Goal: Answer question/provide support: Answer question/provide support

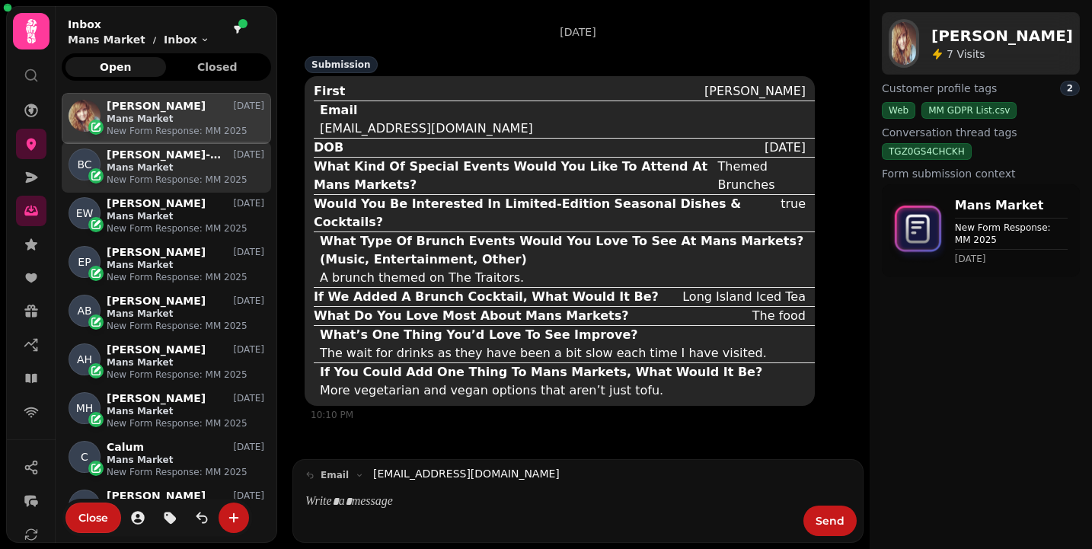
scroll to position [443, 209]
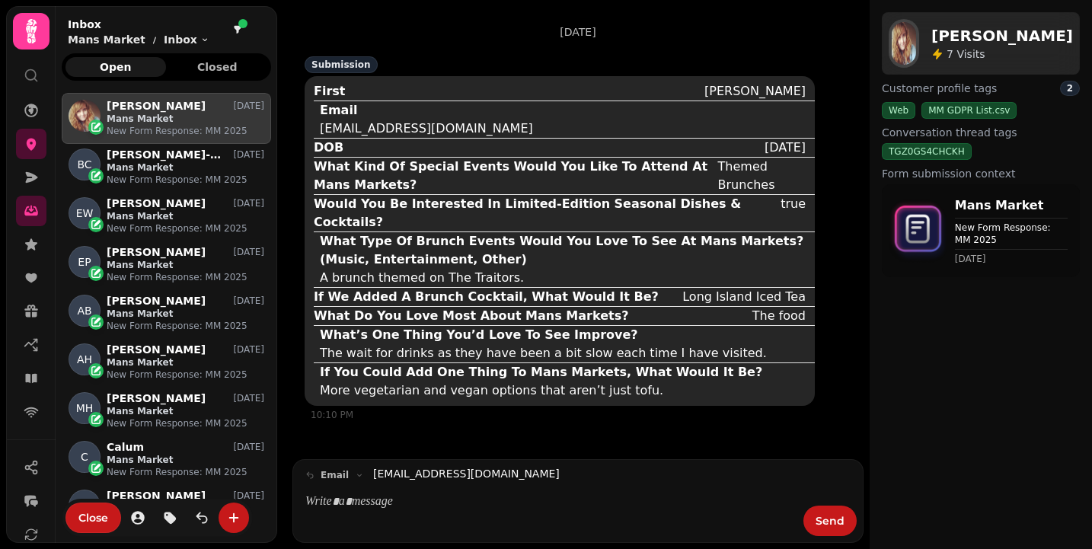
click at [327, 94] on div "First" at bounding box center [329, 91] width 31 height 18
click at [342, 110] on div "Email" at bounding box center [338, 110] width 37 height 18
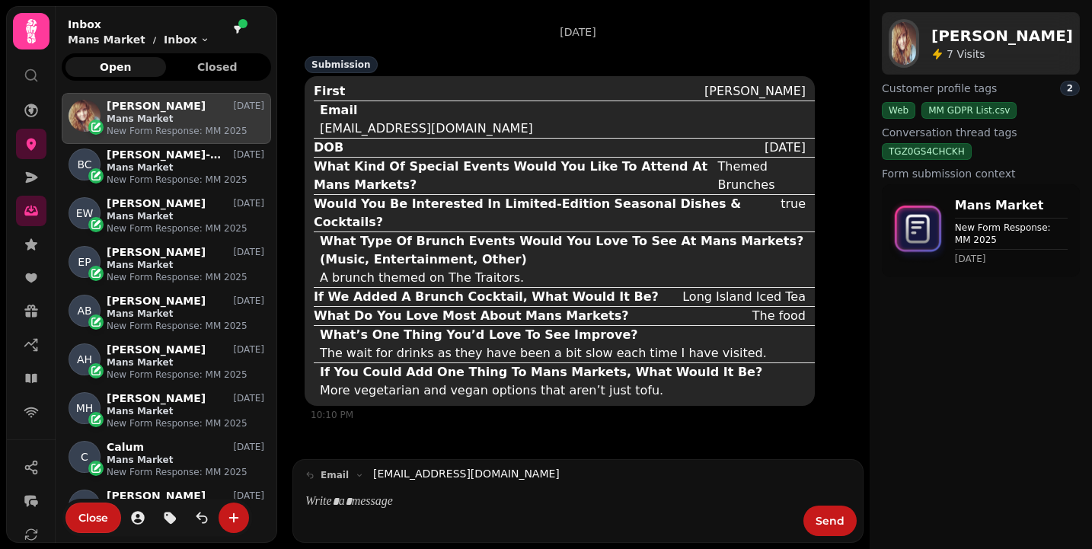
click at [370, 144] on div "DOB [DEMOGRAPHIC_DATA]" at bounding box center [564, 147] width 501 height 19
click at [436, 187] on div "What Kind Of Special Events Would You Like To Attend At Mans Markets?" at bounding box center [513, 176] width 398 height 37
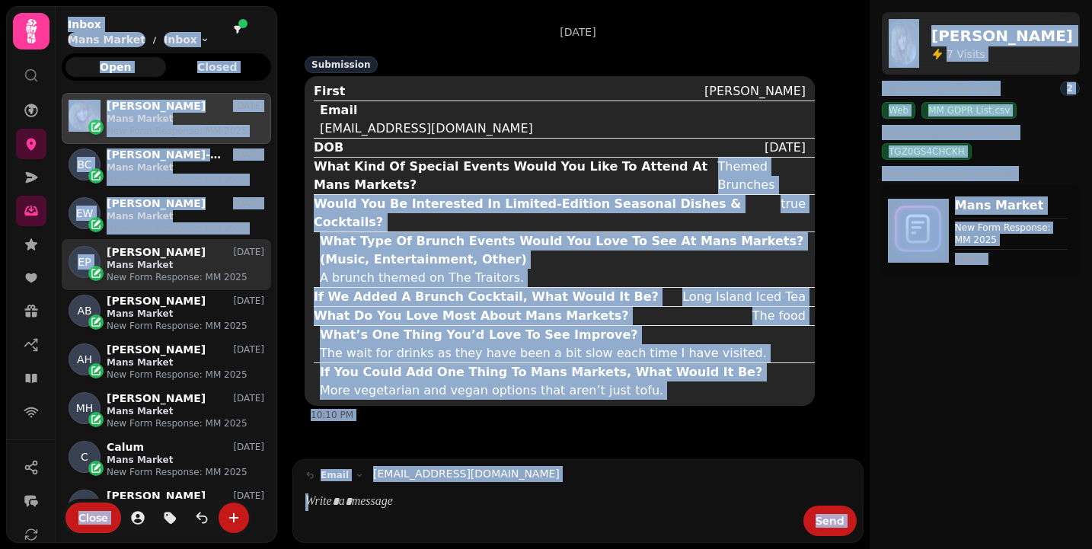
drag, startPoint x: 436, startPoint y: 187, endPoint x: 129, endPoint y: 240, distance: 312.2
click at [129, 240] on body "[DATE] Submission First [PERSON_NAME] Email [EMAIL_ADDRESS][DOMAIN_NAME] DOB [D…" at bounding box center [546, 274] width 1092 height 549
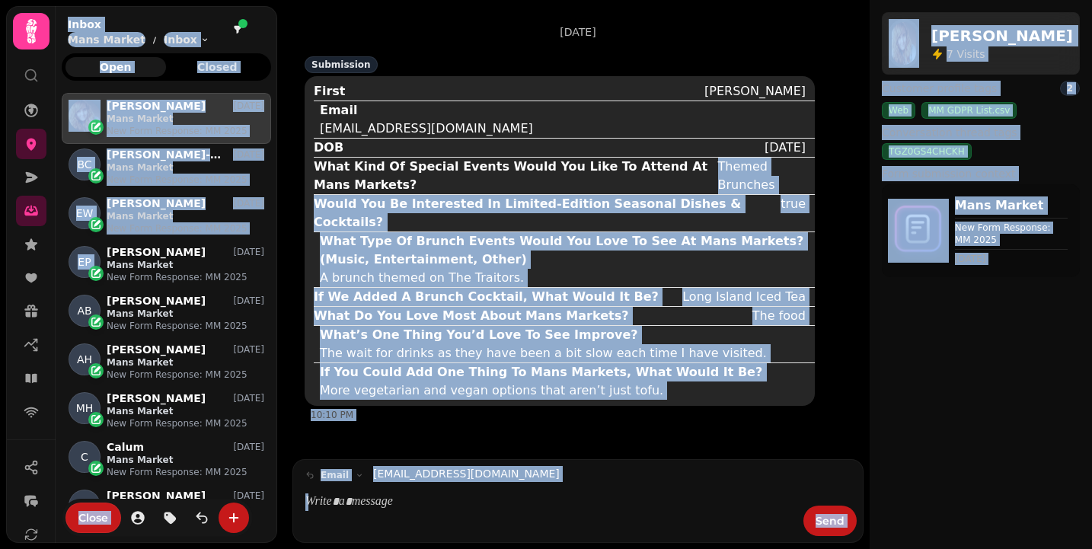
click at [378, 269] on div "A brunch themed on The Traitors." at bounding box center [422, 278] width 204 height 18
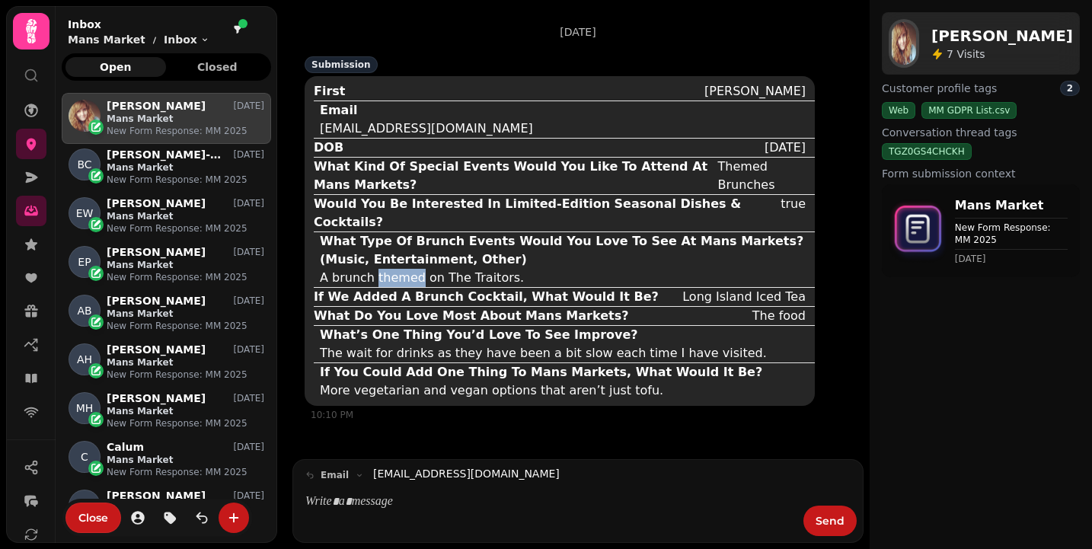
click at [378, 269] on div "A brunch themed on The Traitors." at bounding box center [422, 278] width 204 height 18
click at [338, 232] on div "What Type Of Brunch Events Would You Love To See At Mans Markets? (Music, Enter…" at bounding box center [566, 250] width 492 height 37
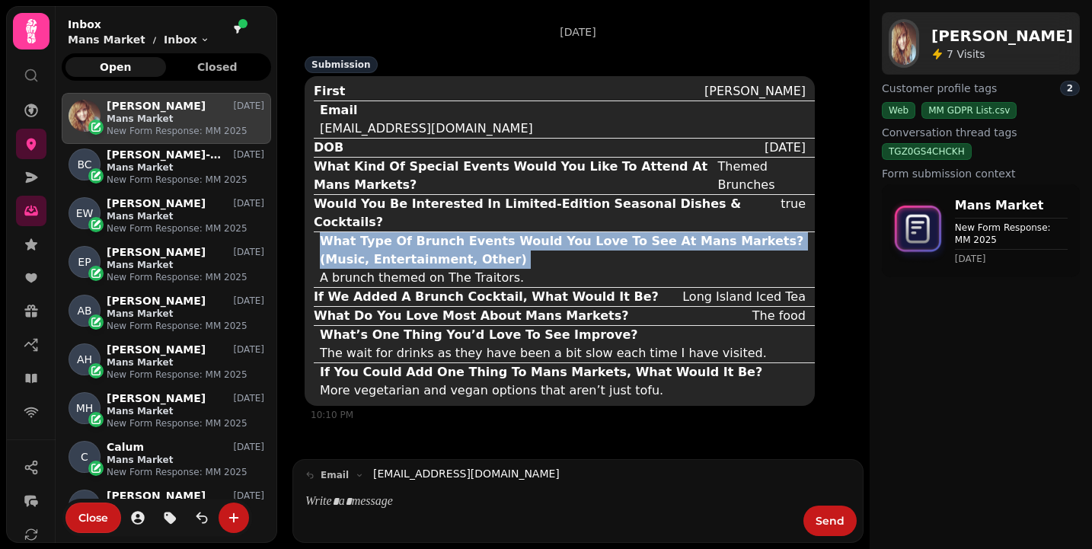
click at [338, 232] on div "What Type Of Brunch Events Would You Love To See At Mans Markets? (Music, Enter…" at bounding box center [566, 250] width 492 height 37
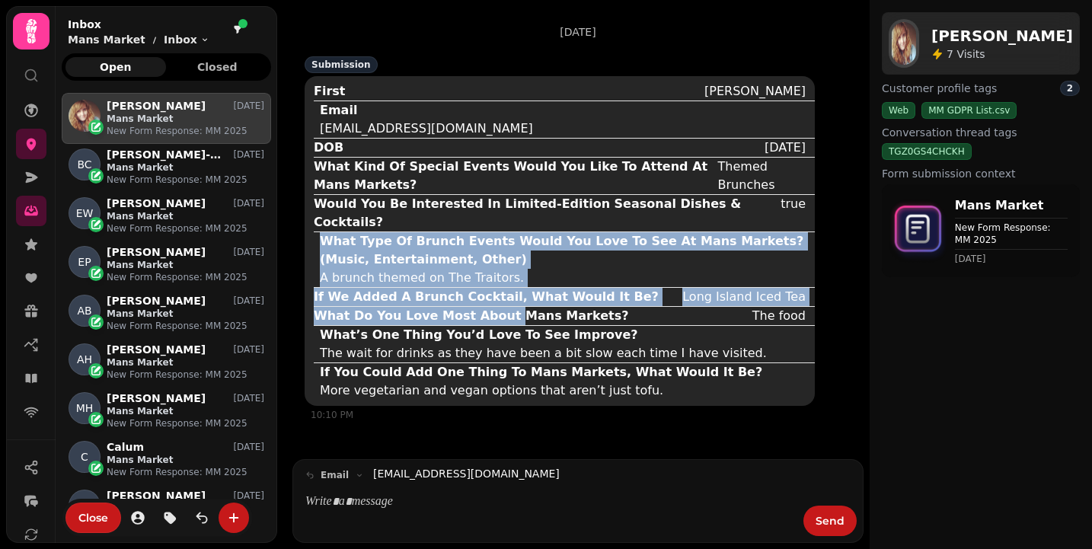
drag, startPoint x: 323, startPoint y: 221, endPoint x: 494, endPoint y: 294, distance: 186.3
click at [494, 294] on div "First [PERSON_NAME] Email [EMAIL_ADDRESS][DOMAIN_NAME] DOB [DEMOGRAPHIC_DATA] W…" at bounding box center [564, 241] width 501 height 318
click at [494, 307] on div "What Do You Love Most About Mans Markets?" at bounding box center [471, 316] width 314 height 18
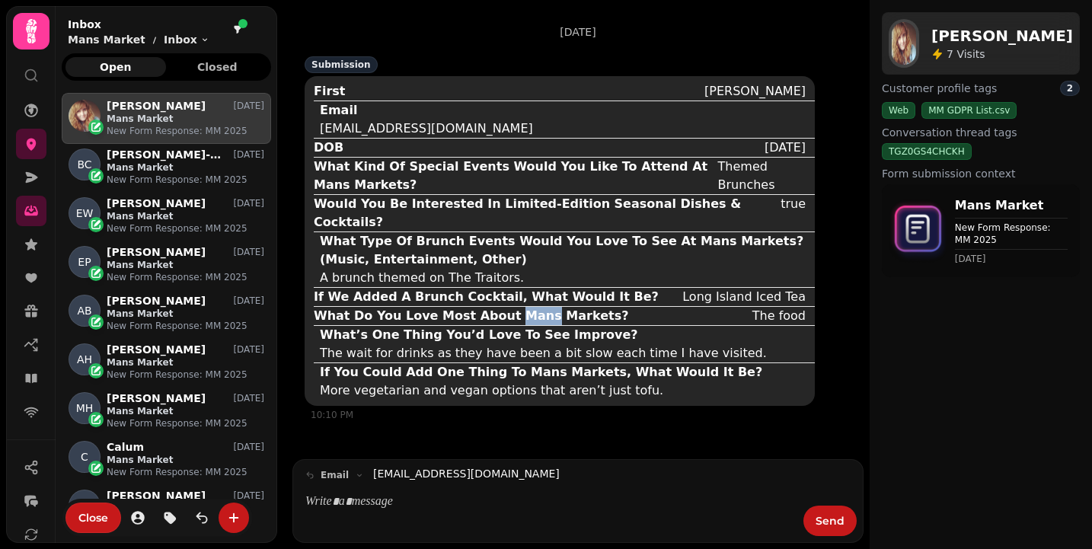
click at [494, 307] on div "What Do You Love Most About Mans Markets?" at bounding box center [471, 316] width 314 height 18
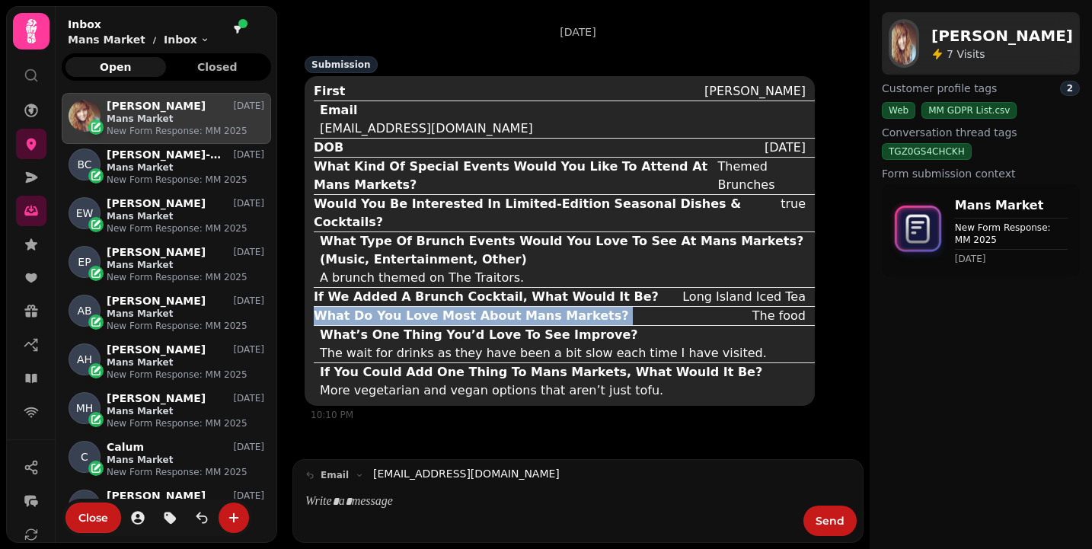
click at [494, 307] on div "What Do You Love Most About Mans Markets?" at bounding box center [471, 316] width 314 height 18
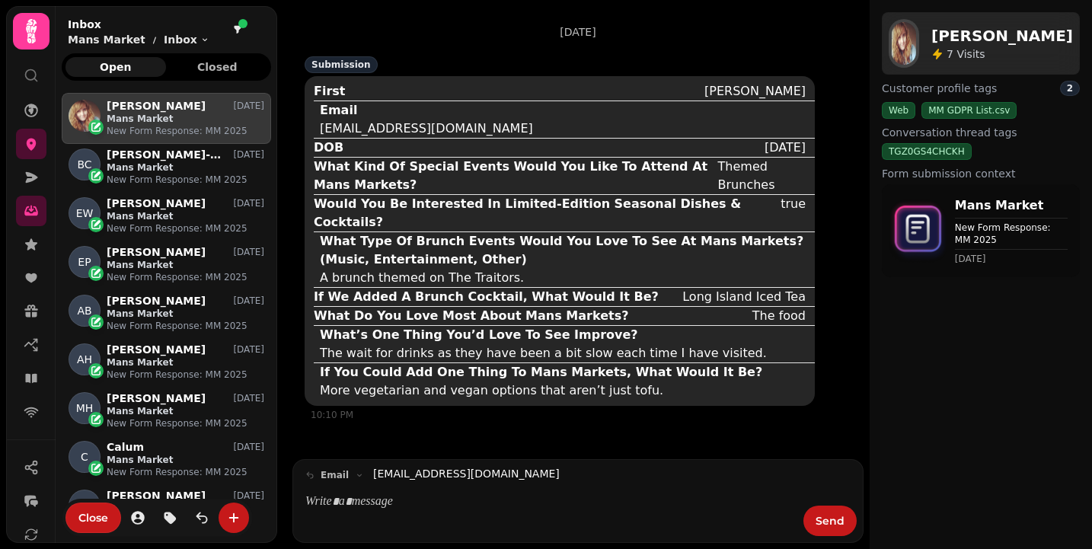
click at [539, 344] on div "The wait for drinks as they have been a bit slow each time I have visited." at bounding box center [543, 353] width 447 height 18
click at [514, 344] on div "The wait for drinks as they have been a bit slow each time I have visited." at bounding box center [543, 353] width 447 height 18
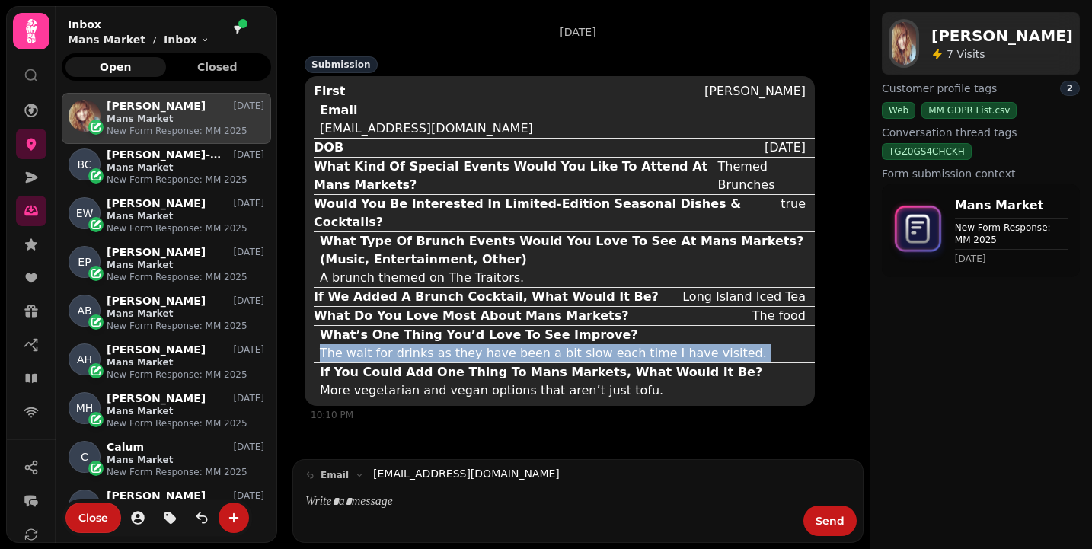
click at [514, 344] on div "The wait for drinks as they have been a bit slow each time I have visited." at bounding box center [543, 353] width 447 height 18
click at [512, 344] on div "The wait for drinks as they have been a bit slow each time I have visited." at bounding box center [543, 353] width 447 height 18
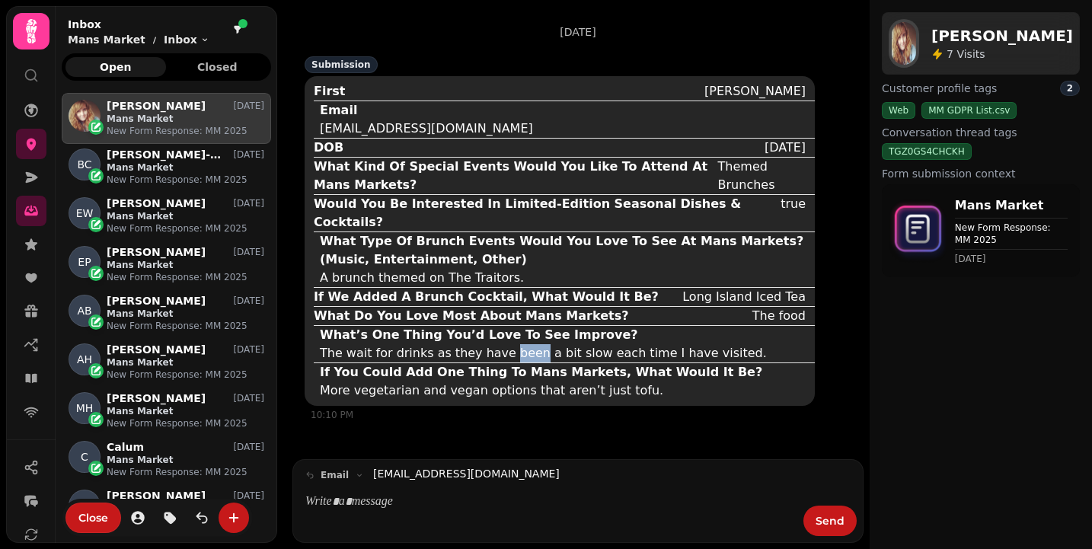
click at [512, 344] on div "The wait for drinks as they have been a bit slow each time I have visited." at bounding box center [543, 353] width 447 height 18
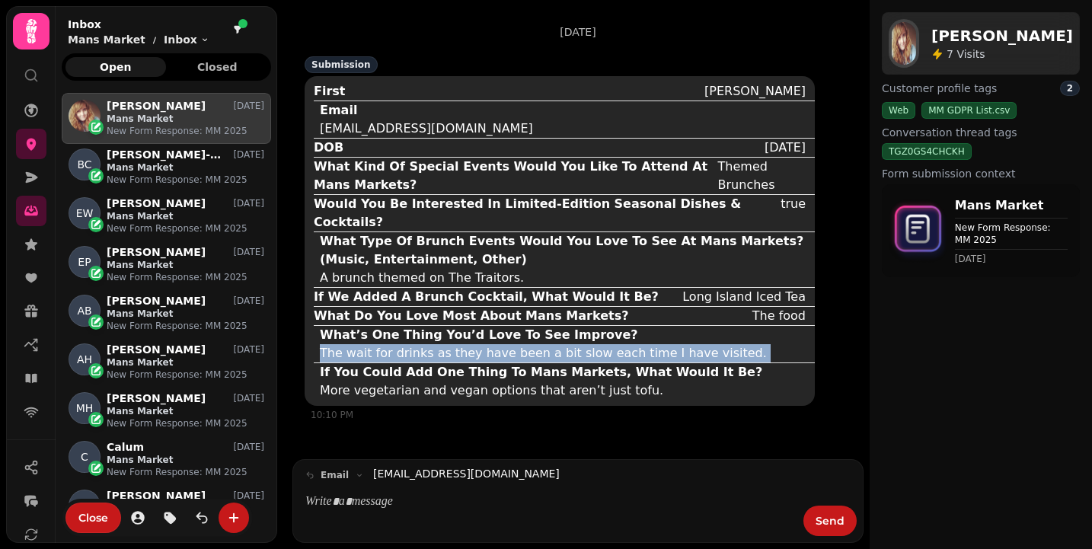
click at [512, 344] on div "The wait for drinks as they have been a bit slow each time I have visited." at bounding box center [543, 353] width 447 height 18
